Goal: Task Accomplishment & Management: Manage account settings

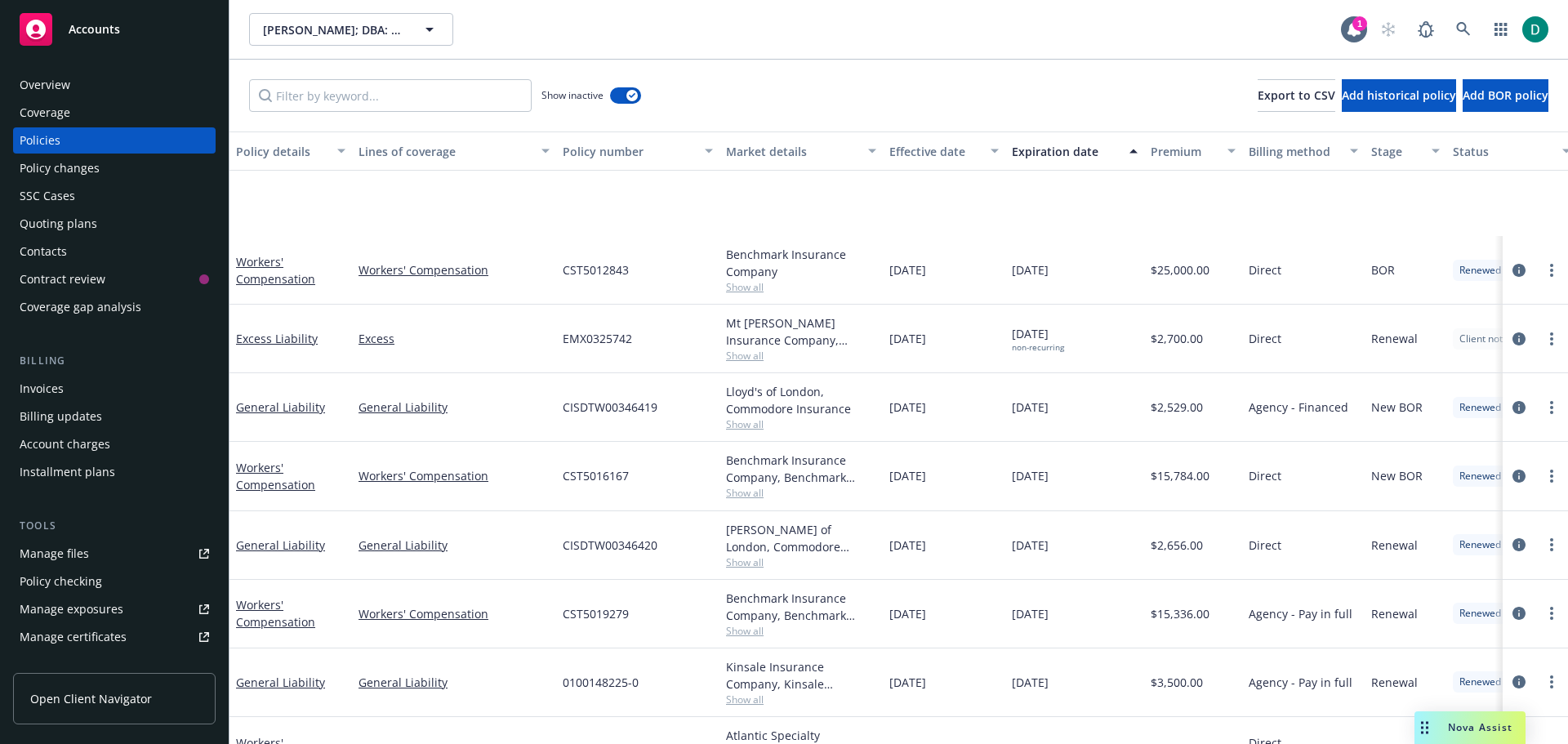
scroll to position [191, 0]
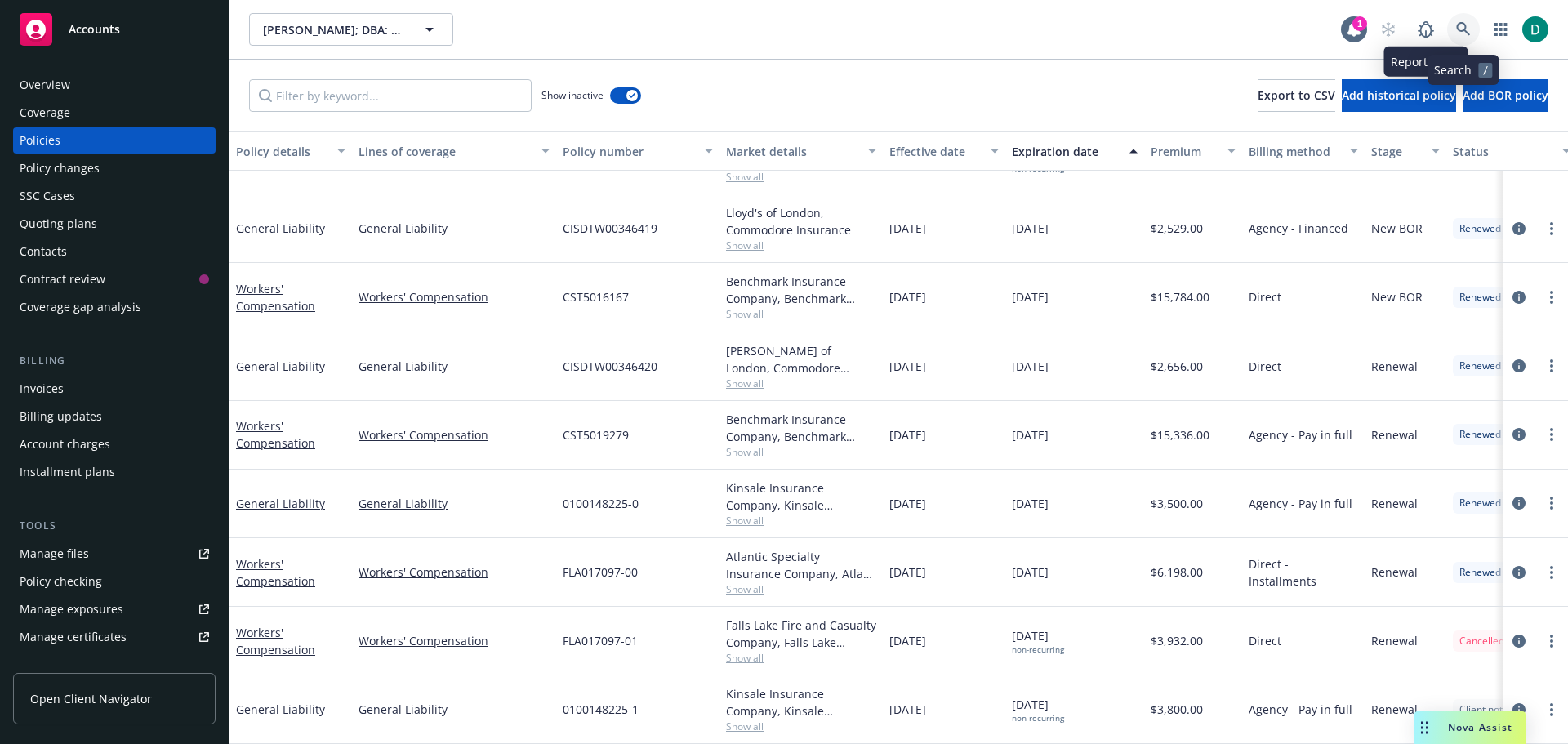
click at [1474, 19] on link at bounding box center [1463, 29] width 33 height 33
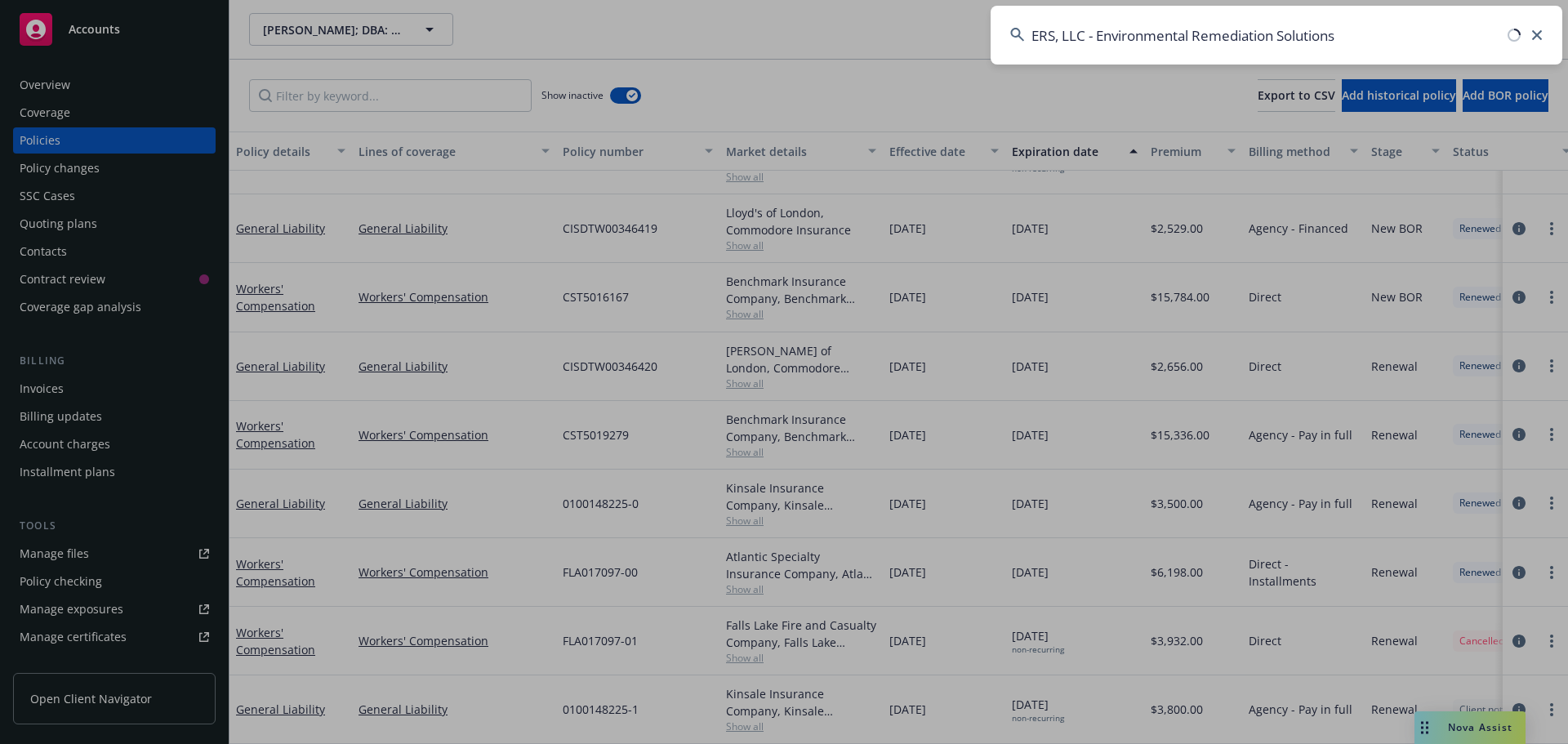
type input "ERS, LLC - Environmental Remediation Solutions"
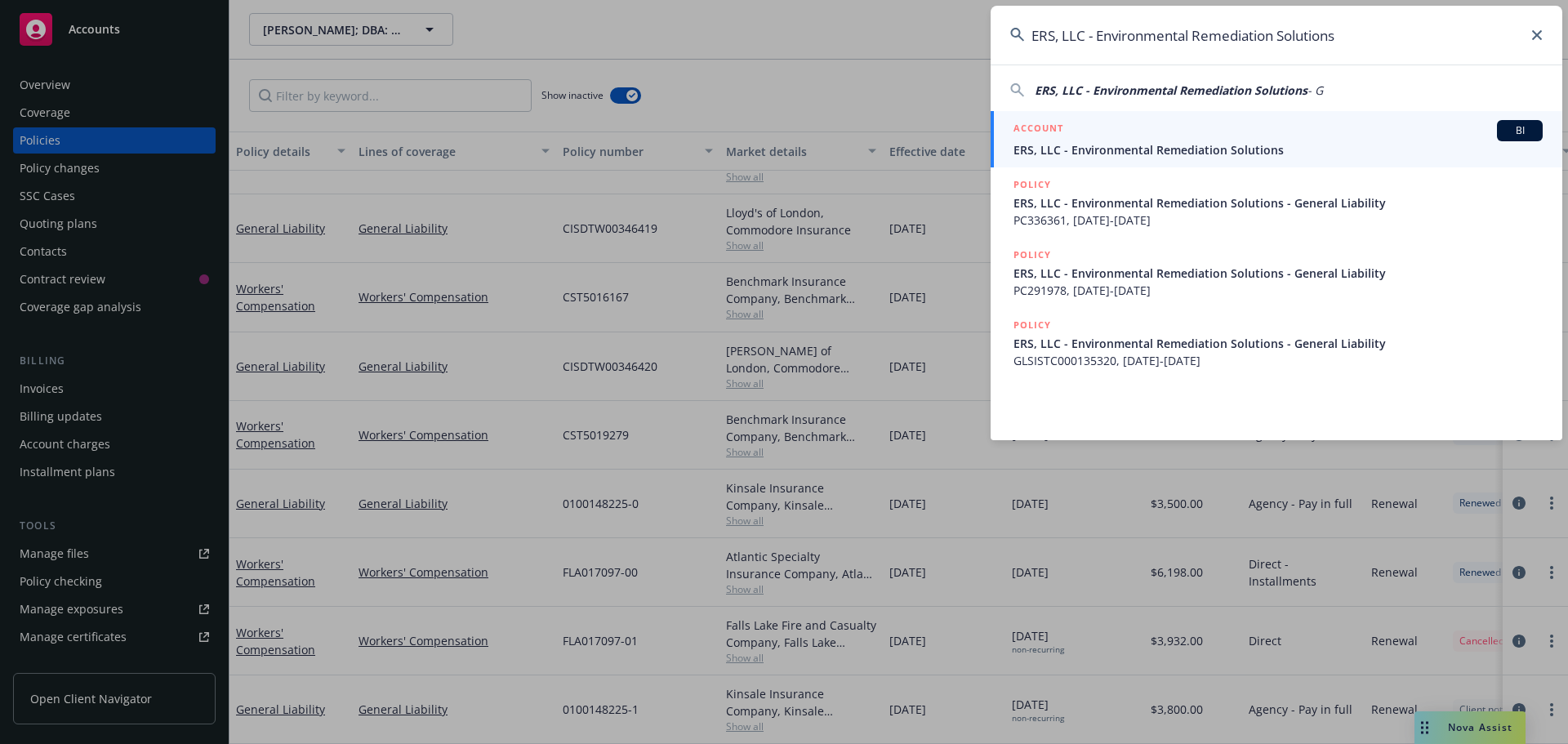
click at [1238, 142] on span "ERS, LLC - Environmental Remediation Solutions" at bounding box center [1278, 149] width 529 height 17
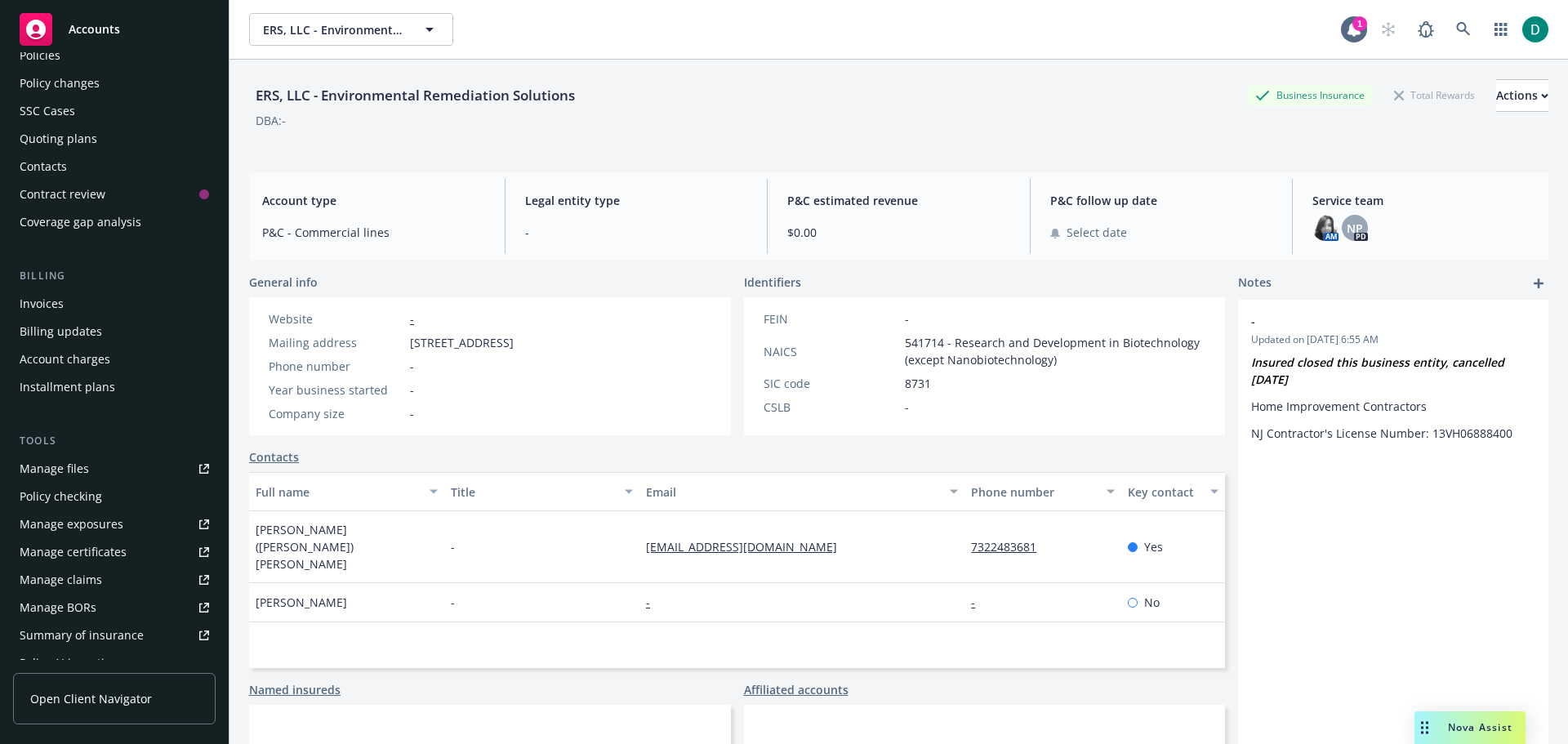
scroll to position [81, 0]
click at [94, 357] on div "Account charges" at bounding box center [65, 363] width 90 height 26
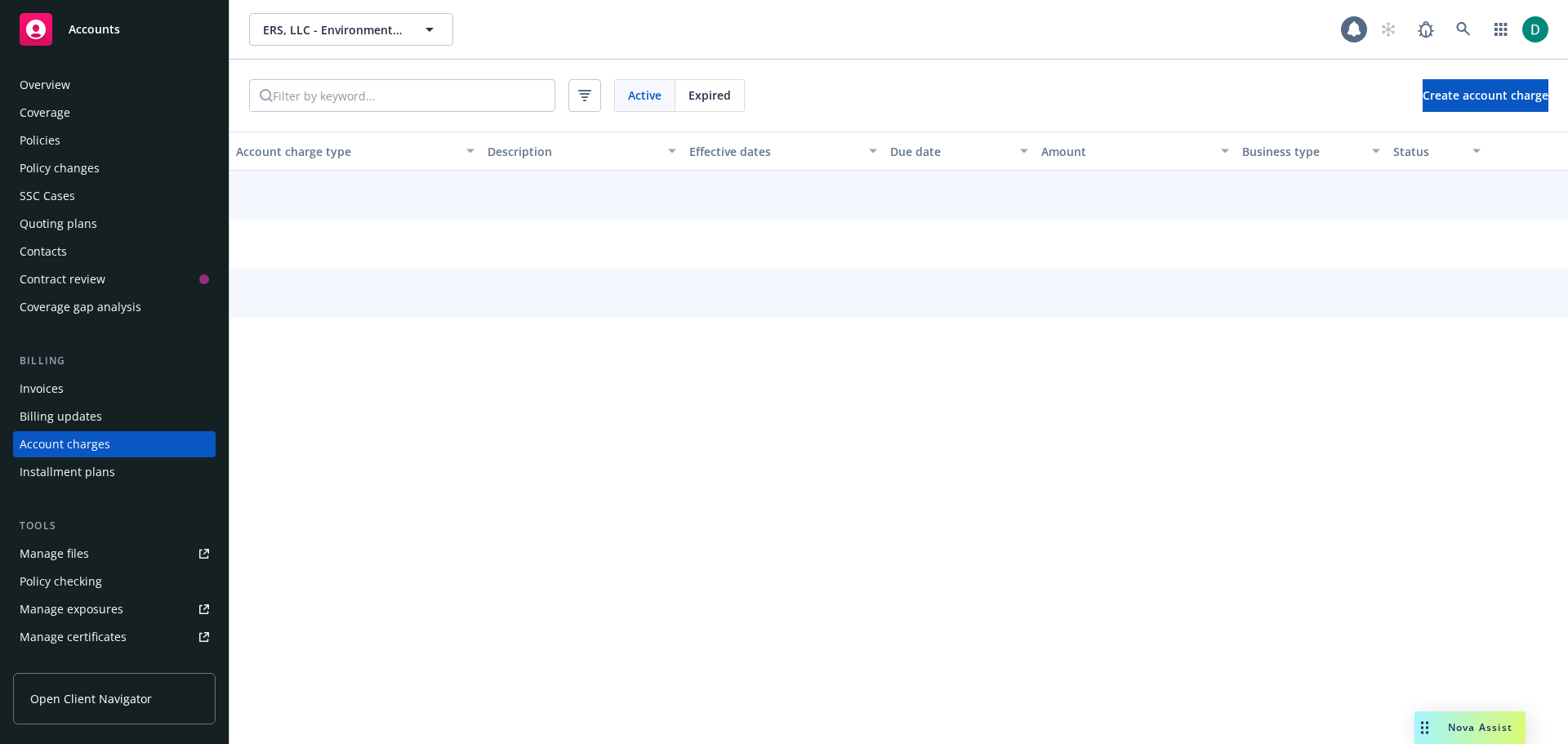
scroll to position [47, 0]
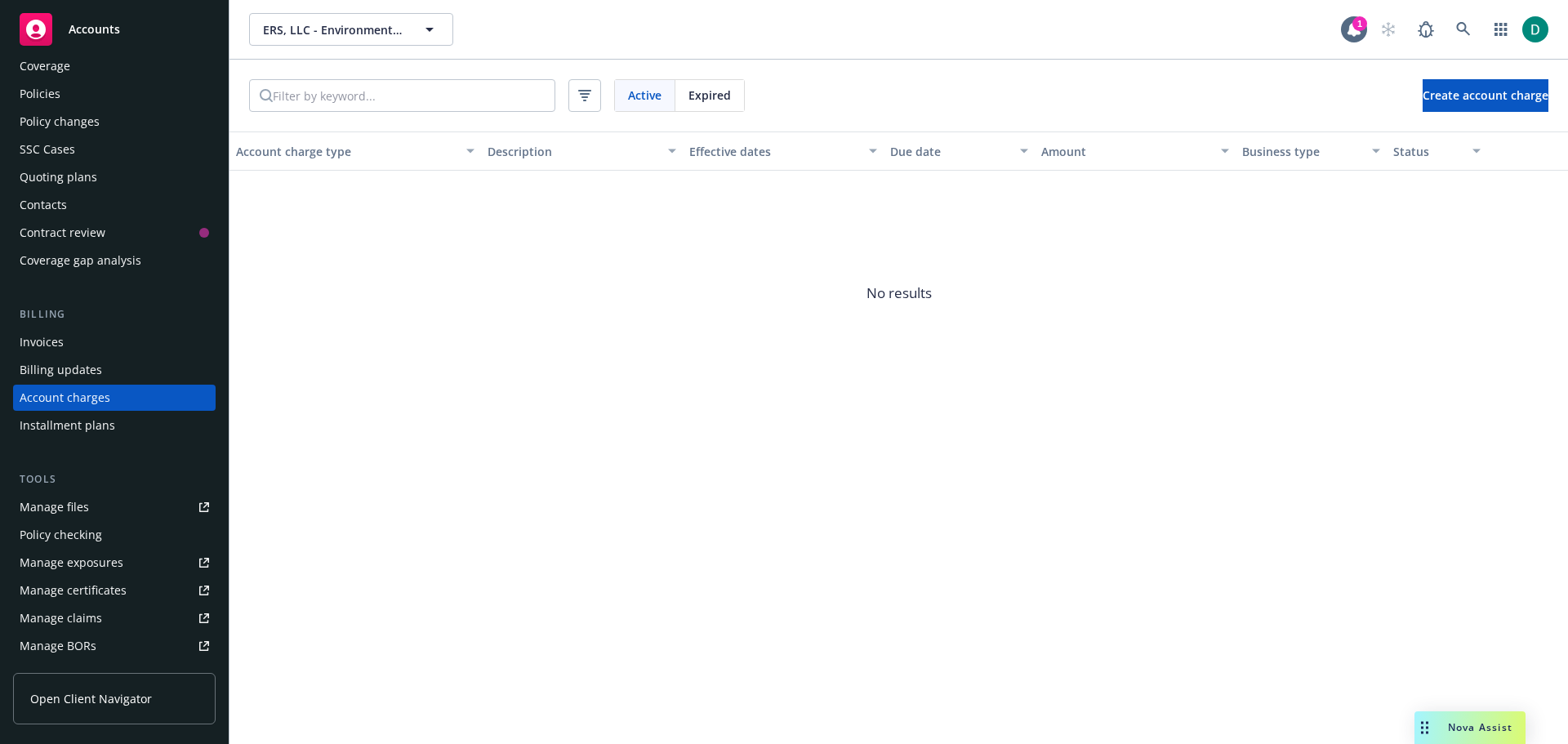
click at [721, 107] on div "Expired" at bounding box center [709, 95] width 69 height 31
